Goal: Task Accomplishment & Management: Complete application form

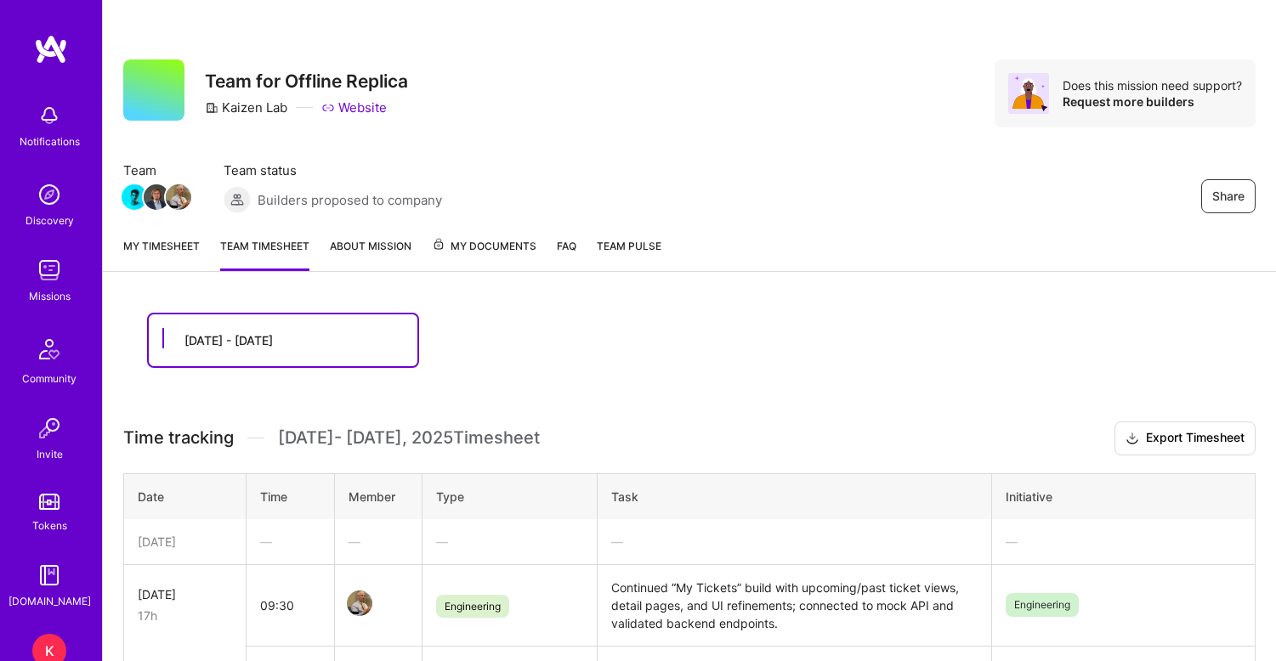
scroll to position [387, 0]
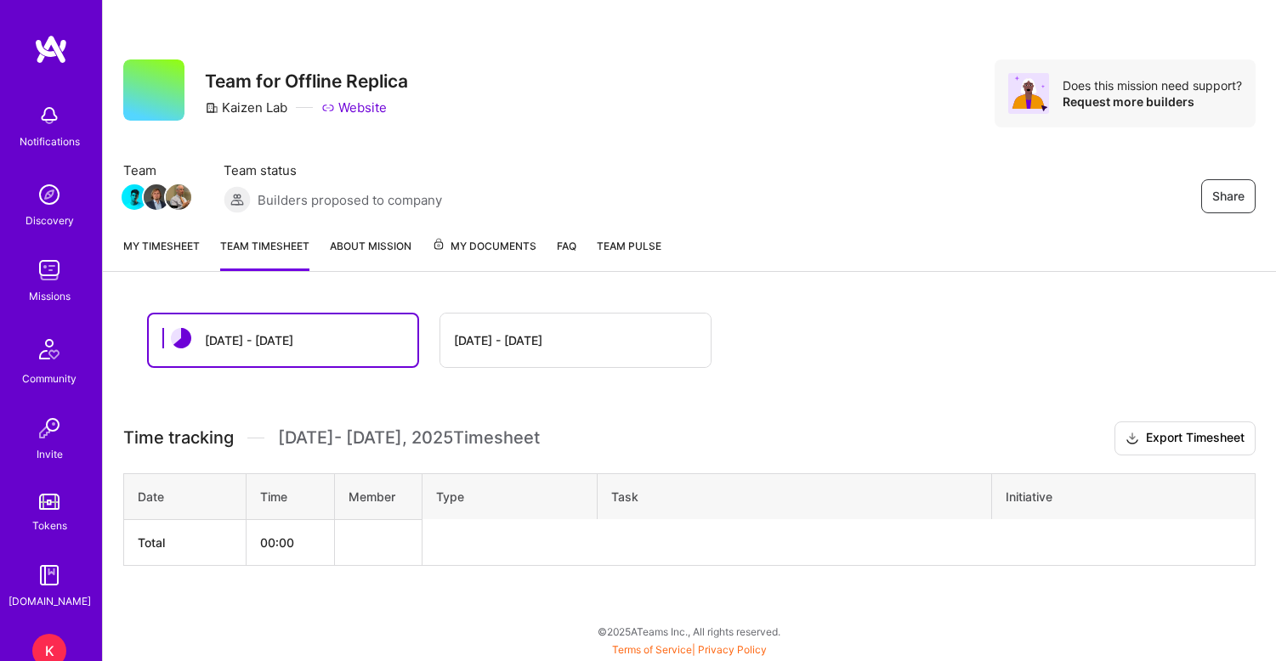
click at [535, 329] on div "[DATE] - [DATE]" at bounding box center [575, 341] width 270 height 54
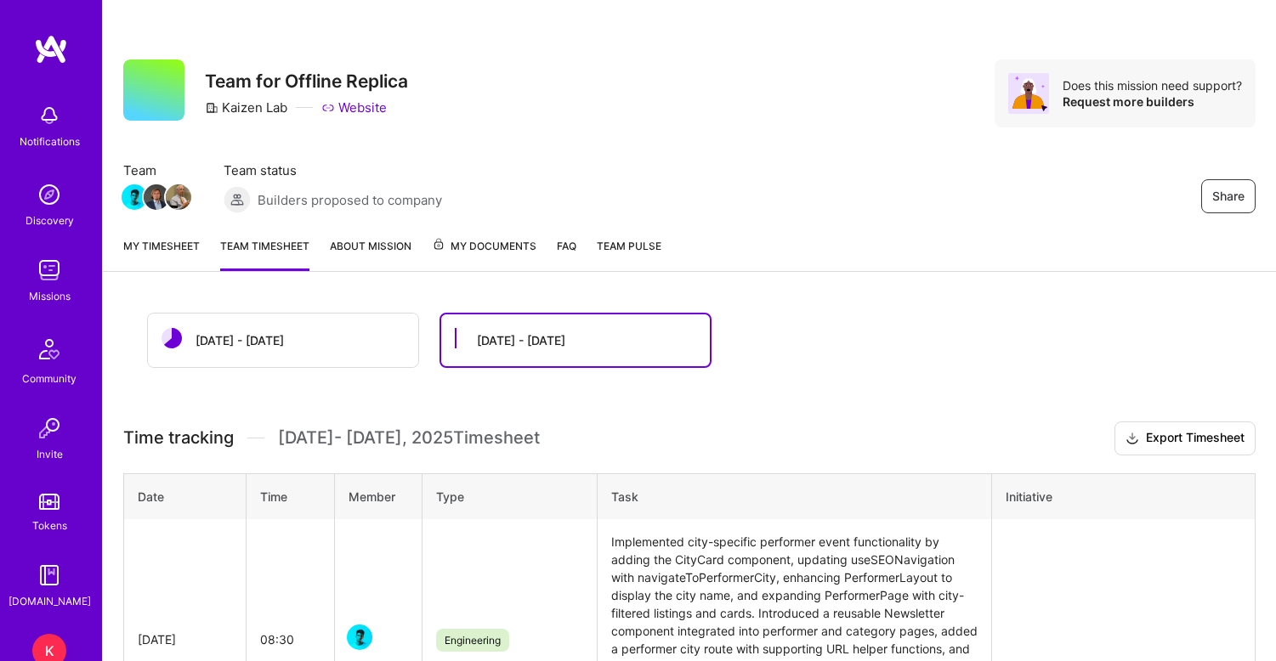
click at [535, 333] on div "[DATE] - [DATE]" at bounding box center [521, 340] width 88 height 18
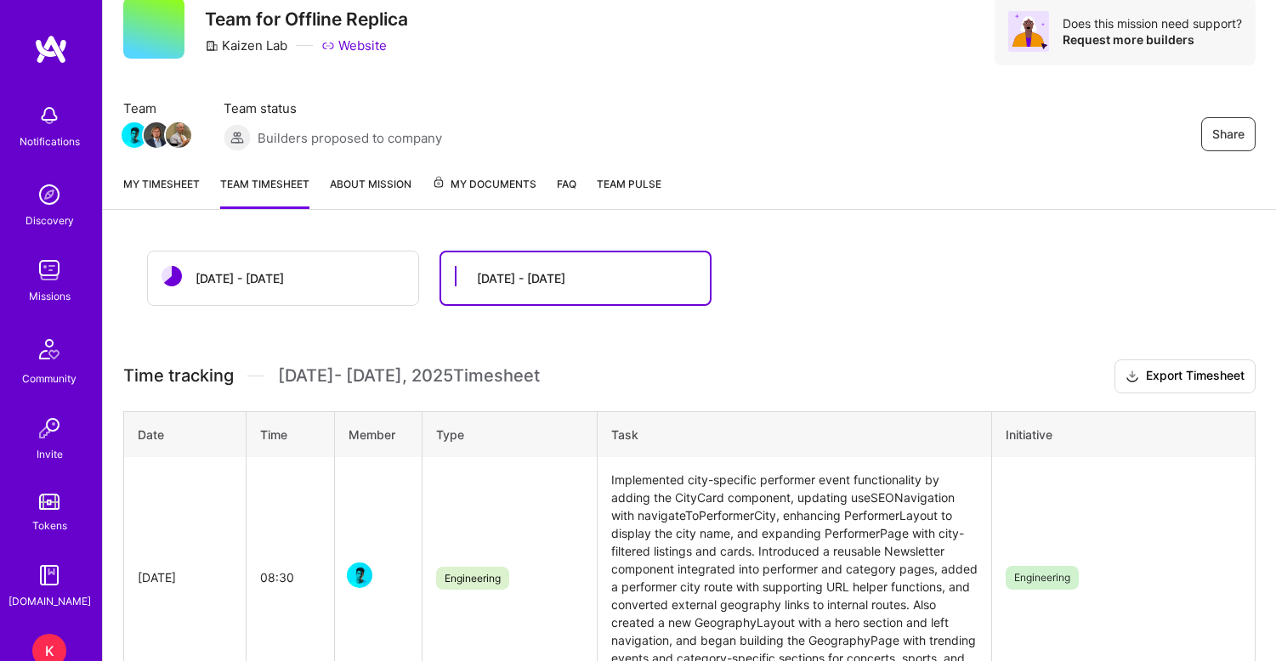
scroll to position [58, 0]
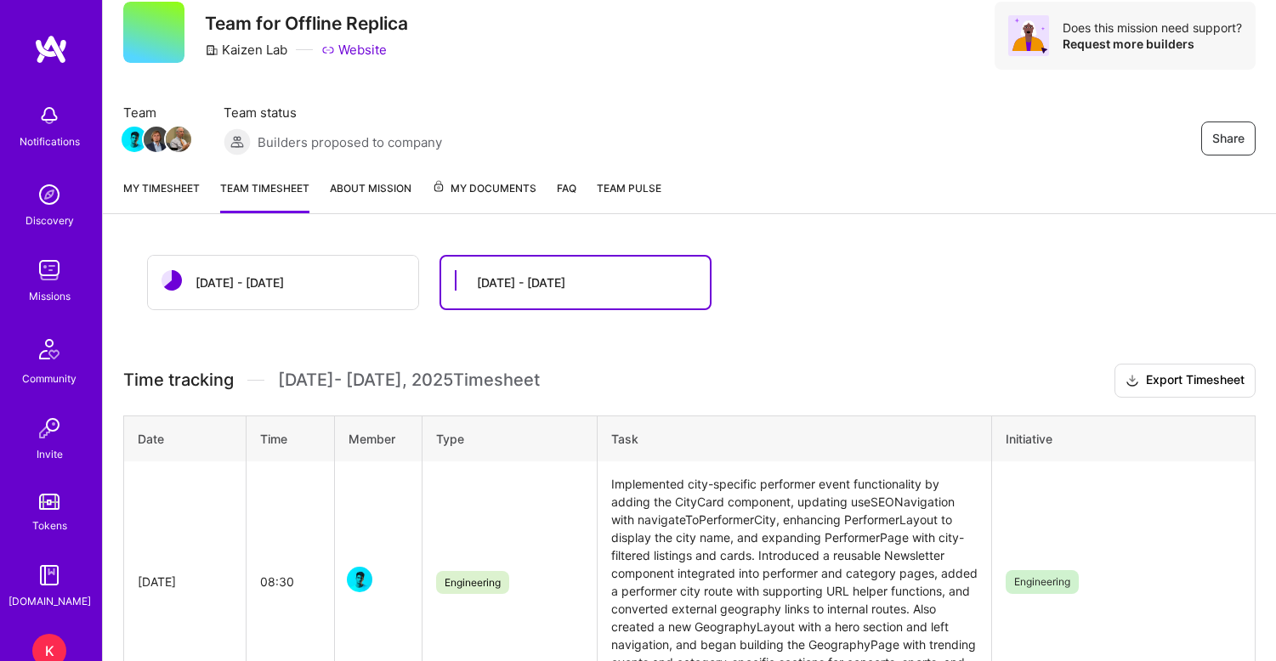
click at [179, 190] on link "My timesheet" at bounding box center [161, 196] width 76 height 34
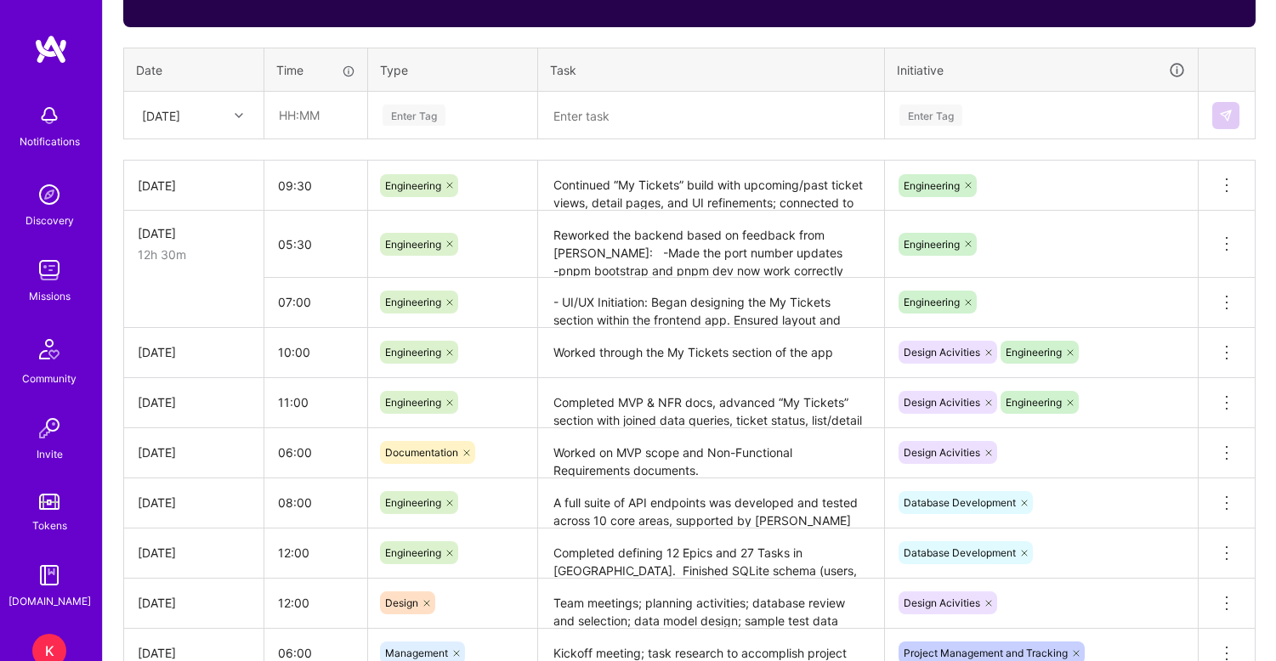
scroll to position [456, 0]
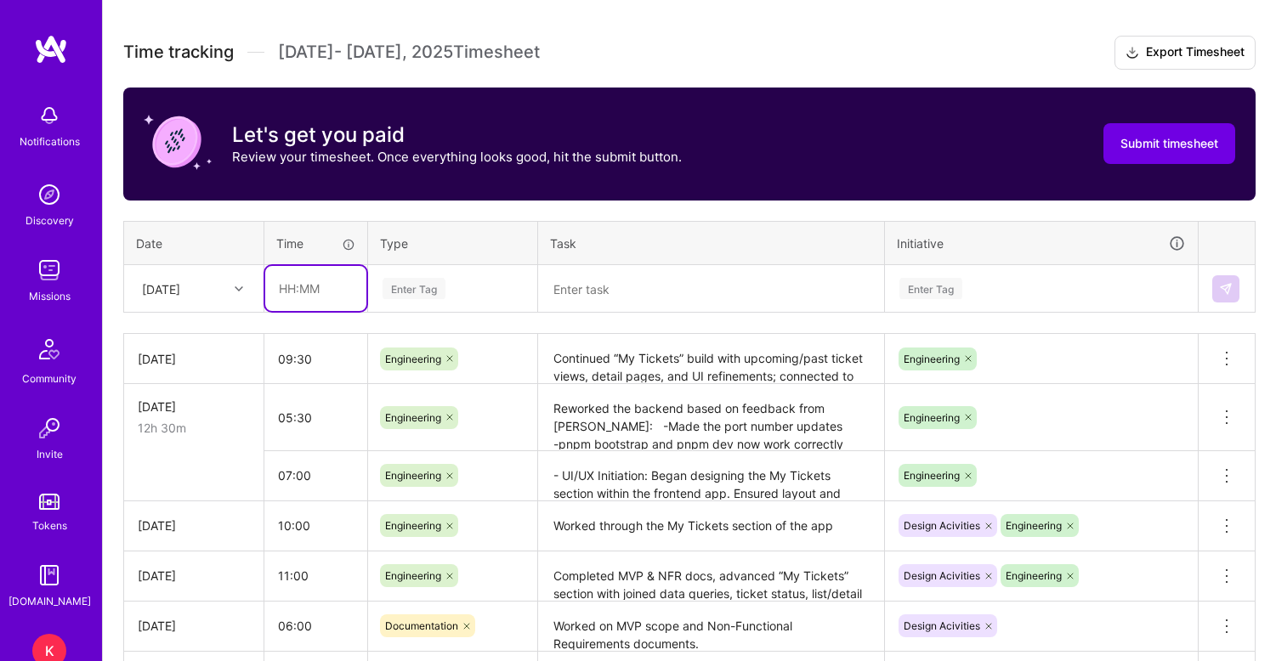
click at [291, 297] on input "text" at bounding box center [315, 288] width 101 height 45
type input "10:00"
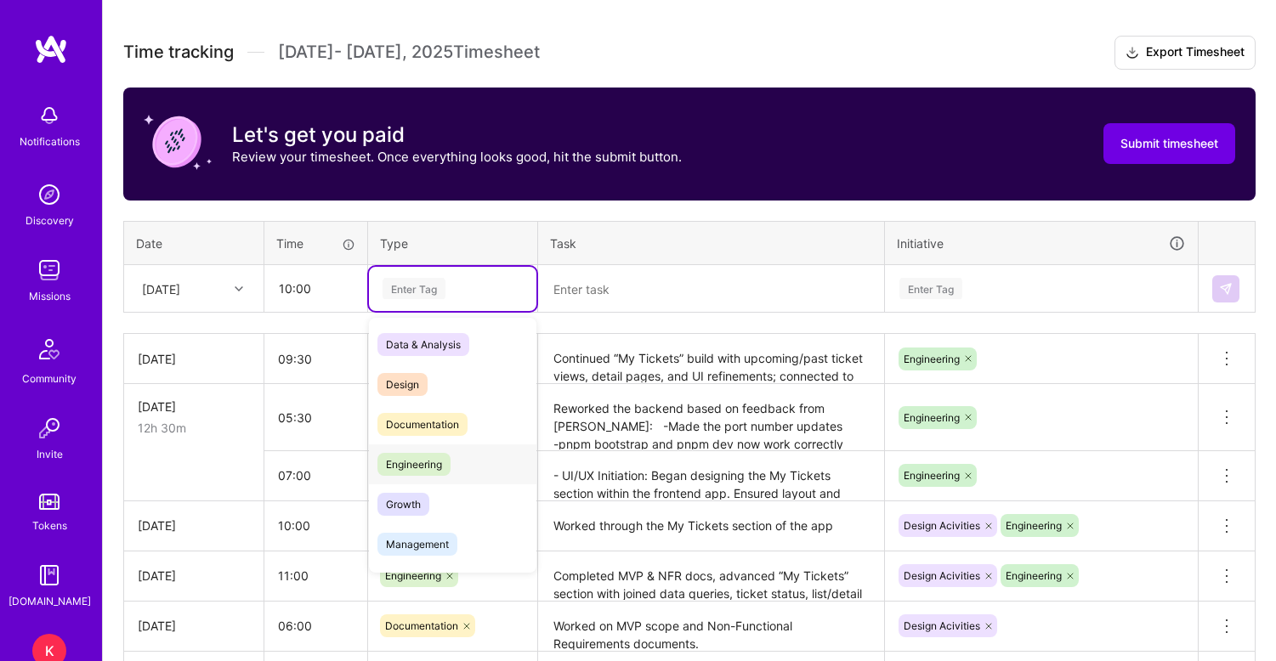
click at [427, 475] on span "Engineering" at bounding box center [413, 464] width 73 height 23
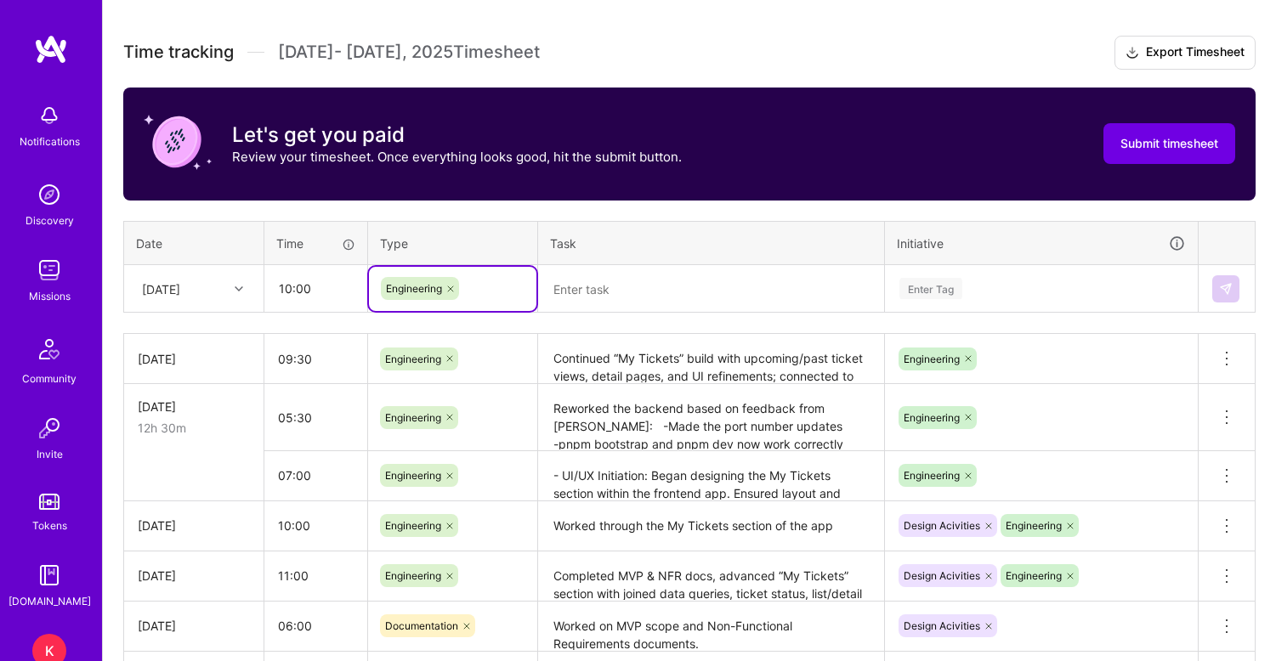
click at [608, 296] on textarea at bounding box center [711, 289] width 342 height 44
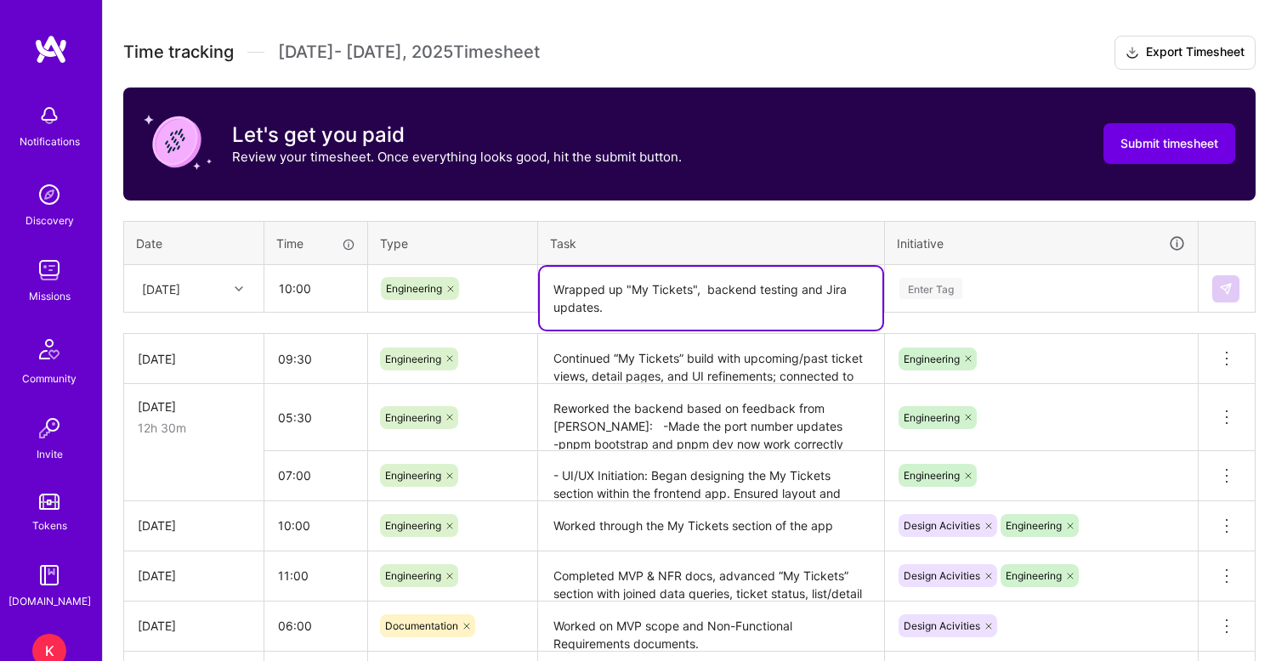
type textarea "Wrapped up "My Tickets", backend testing and Jira updates."
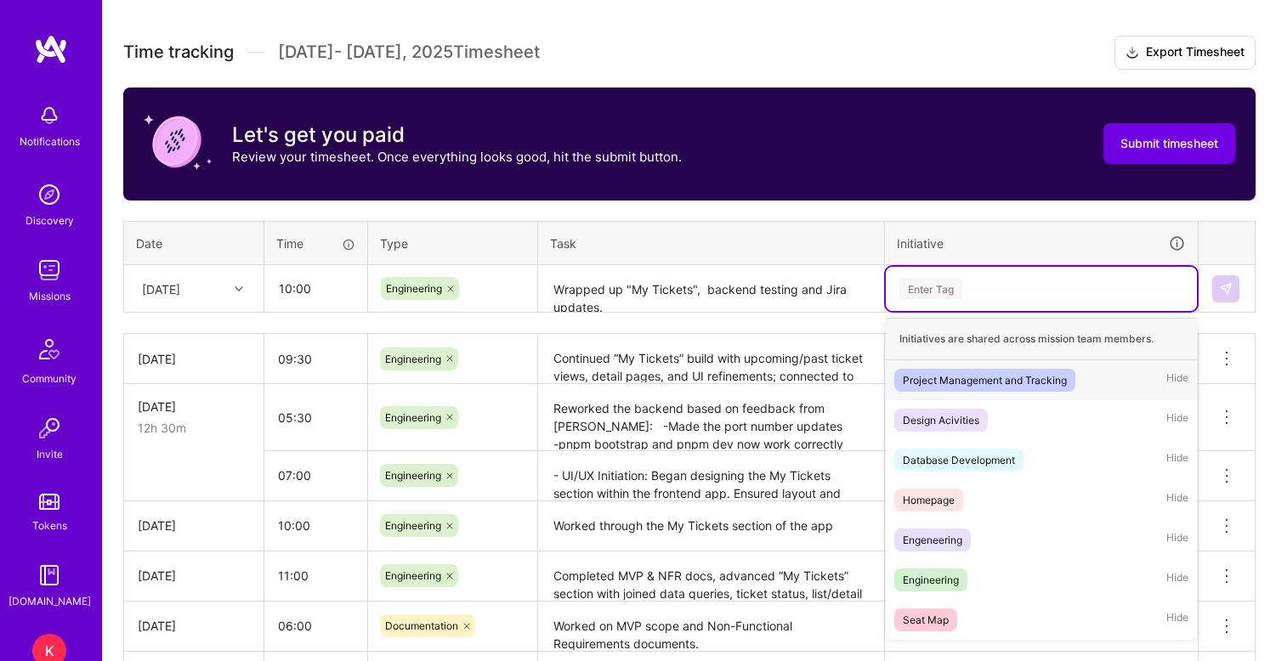
click at [928, 301] on div "Enter Tag" at bounding box center [1040, 289] width 311 height 44
click at [924, 576] on div "Engineering" at bounding box center [930, 580] width 56 height 18
click at [1009, 296] on div "Engineering" at bounding box center [1040, 288] width 287 height 26
click at [1001, 383] on div "Project Management and Tracking" at bounding box center [984, 380] width 164 height 18
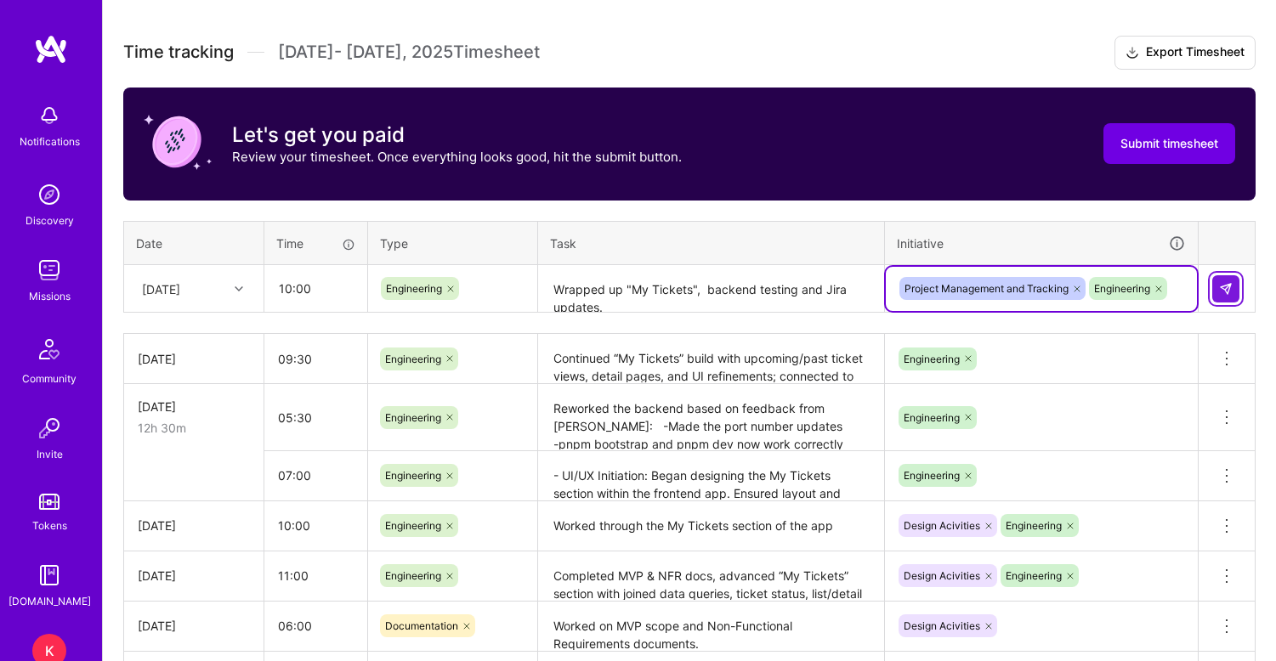
click at [1226, 286] on img at bounding box center [1226, 289] width 14 height 14
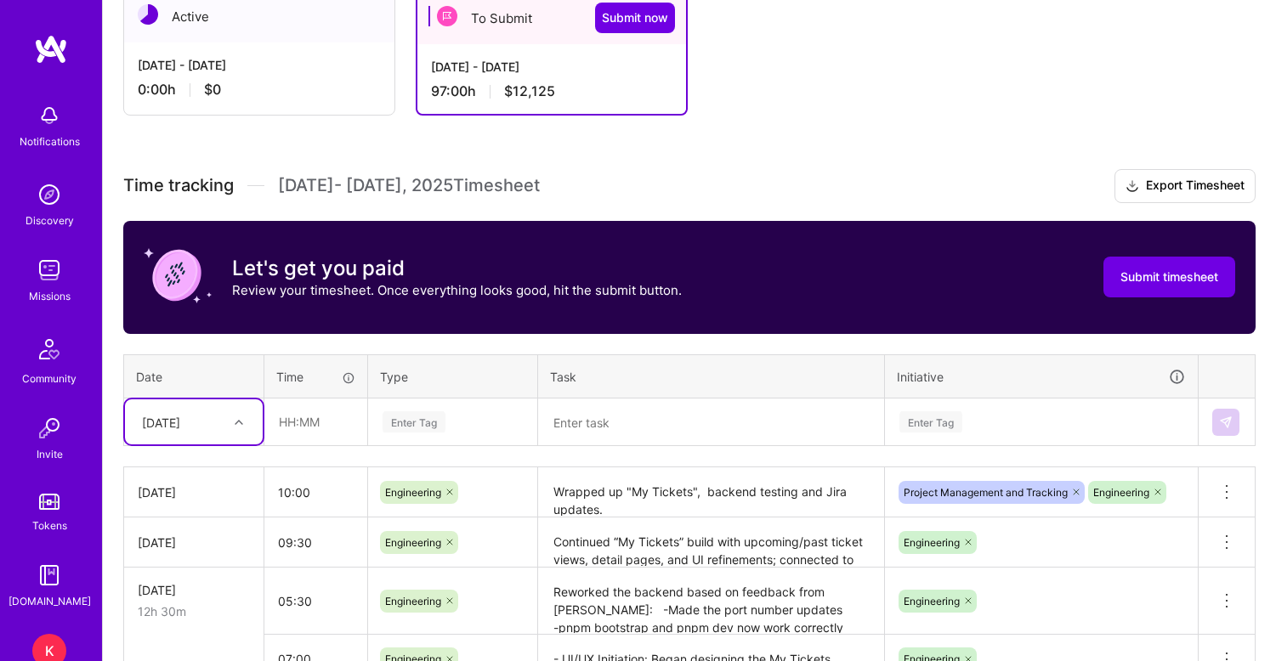
scroll to position [323, 0]
click at [1159, 280] on span "Submit timesheet" at bounding box center [1169, 277] width 98 height 17
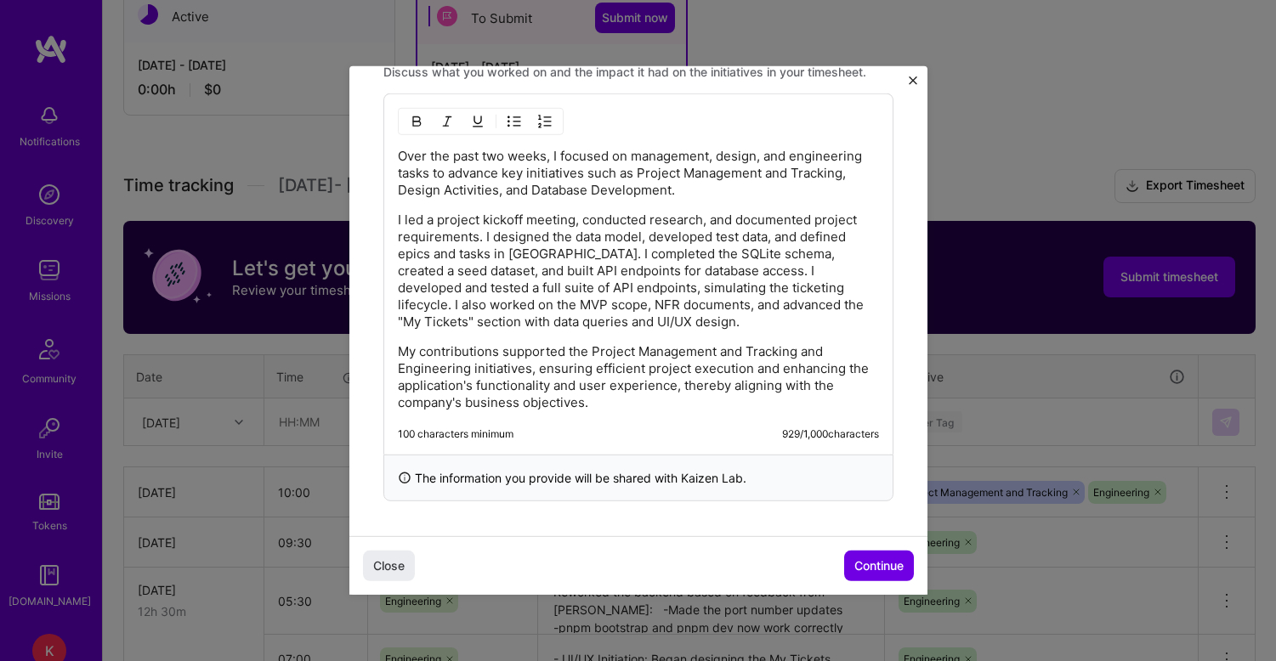
scroll to position [552, 0]
click at [868, 567] on span "Continue" at bounding box center [878, 565] width 49 height 17
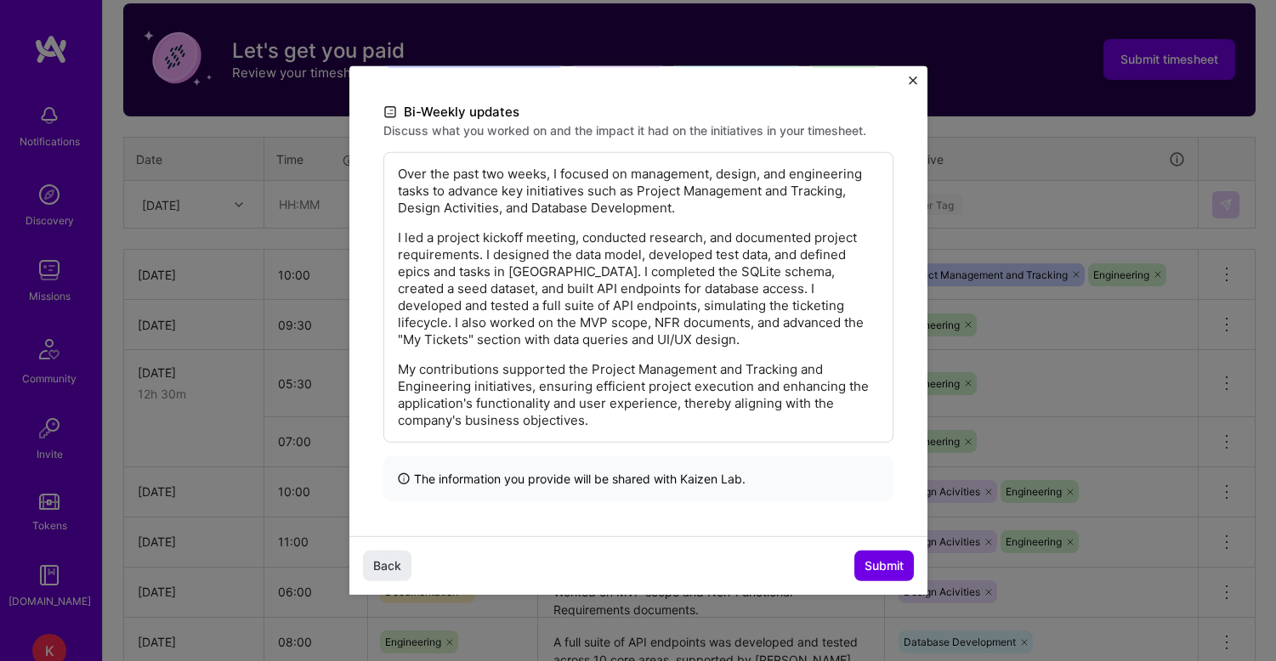
scroll to position [544, 0]
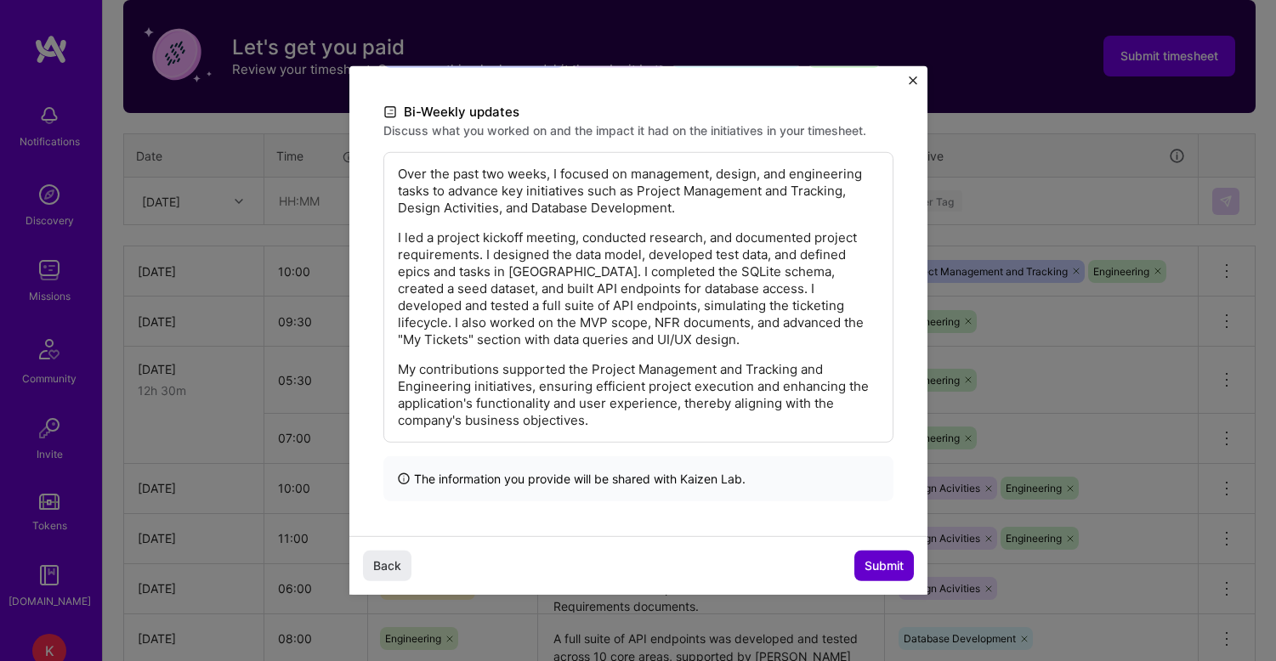
click at [883, 567] on span "Submit" at bounding box center [883, 565] width 39 height 17
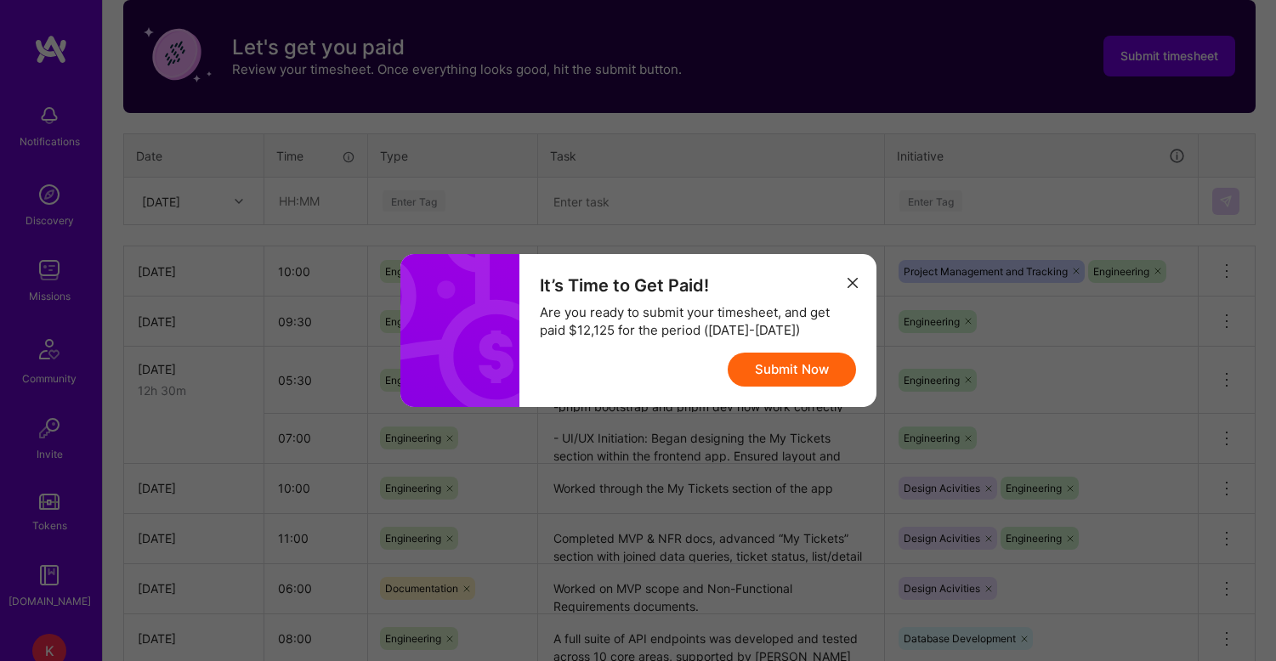
click at [800, 365] on button "Submit Now" at bounding box center [791, 370] width 128 height 34
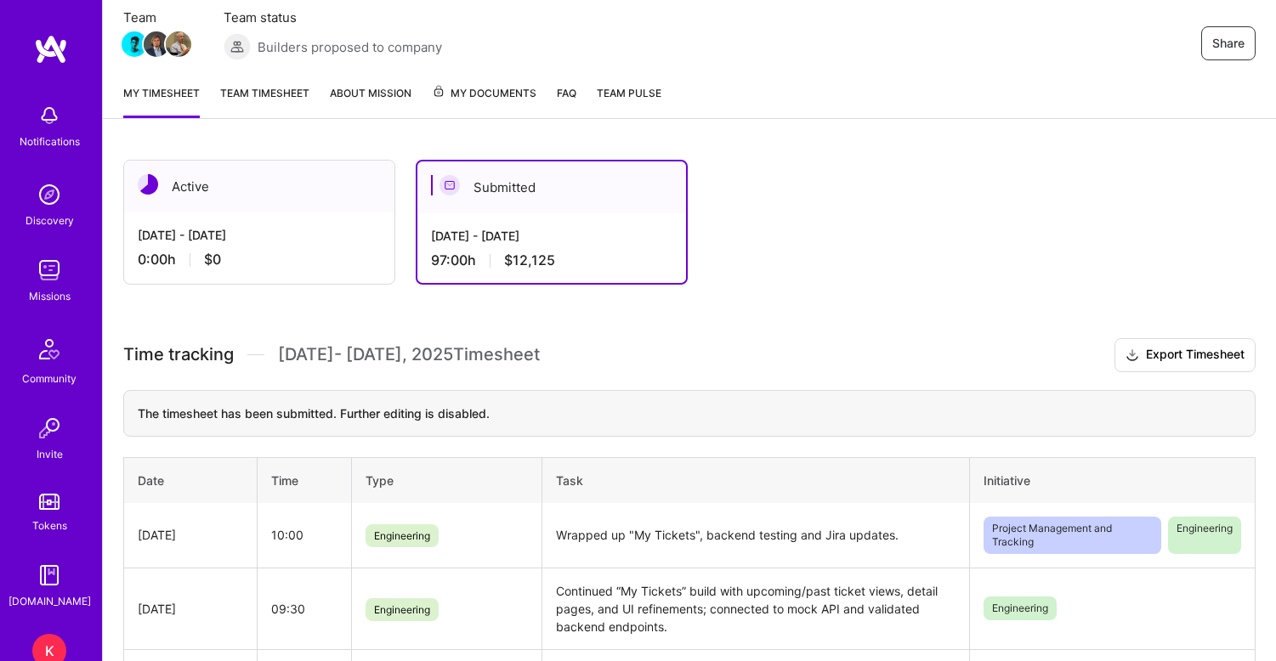
scroll to position [151, 0]
